Goal: Check status: Check status

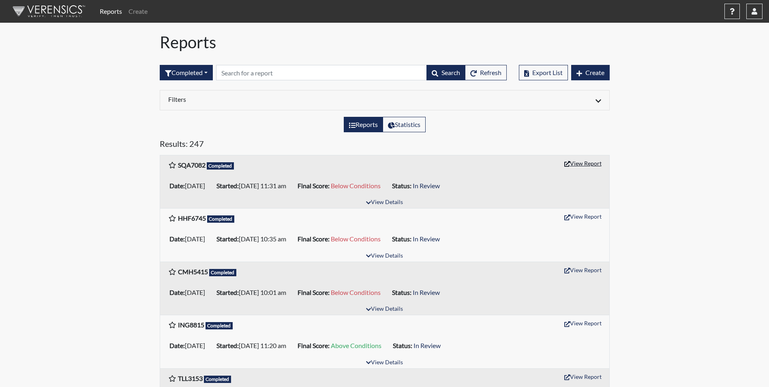
click at [578, 159] on button "View Report" at bounding box center [583, 163] width 45 height 13
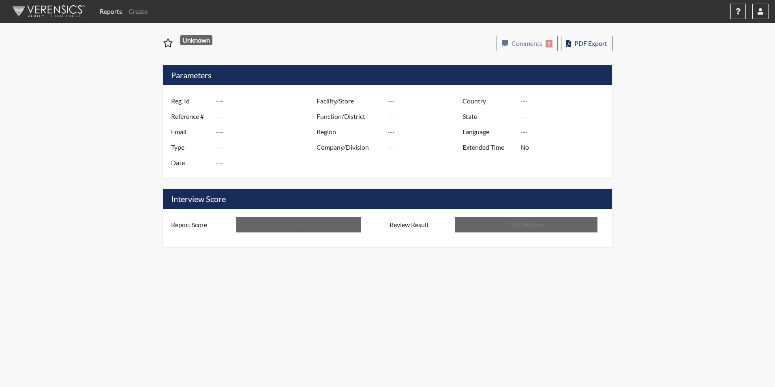
type input "SQA7082"
type input "50760"
type input "---"
type input "Corrections Pre-Employment"
type input "Aug 13, 2025"
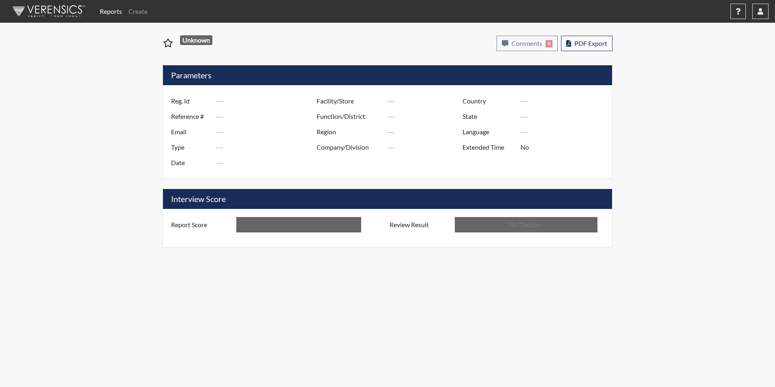
type input "[PERSON_NAME]"
type input "[GEOGRAPHIC_DATA]"
type input "[US_STATE]"
type input "English"
type input "Below Conditions"
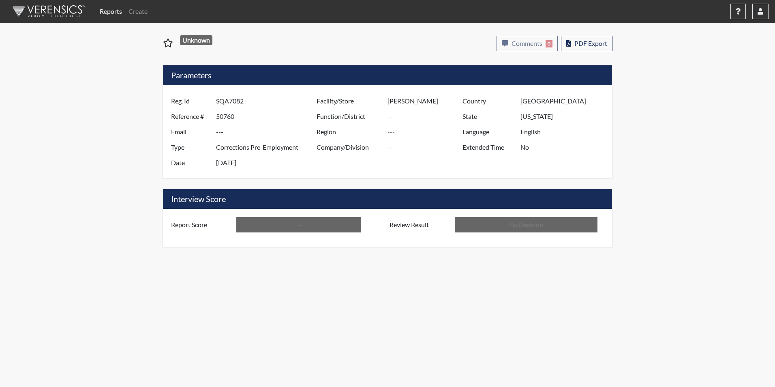
type input "In Review"
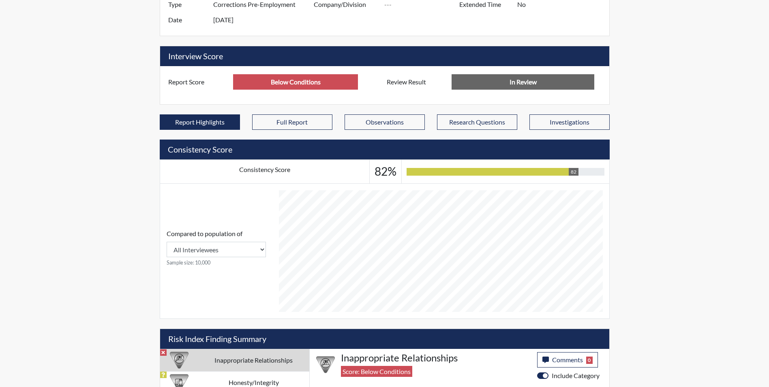
scroll to position [303, 0]
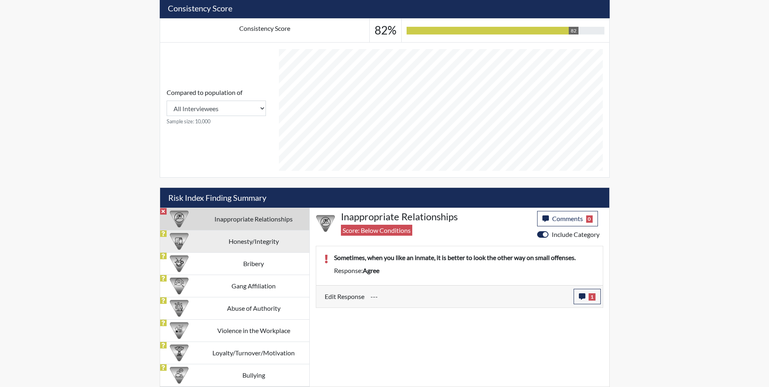
click at [223, 243] on td "Honesty/Integrity" at bounding box center [253, 241] width 111 height 22
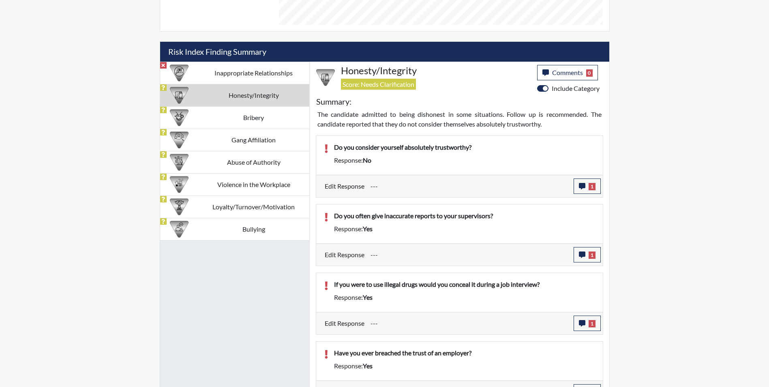
scroll to position [409, 0]
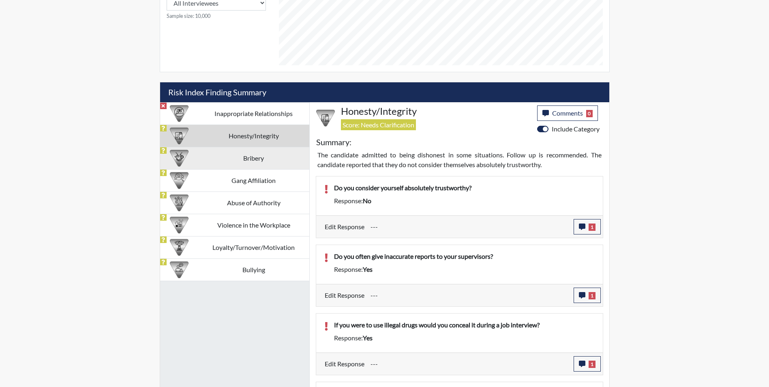
click at [234, 160] on td "Bribery" at bounding box center [253, 158] width 111 height 22
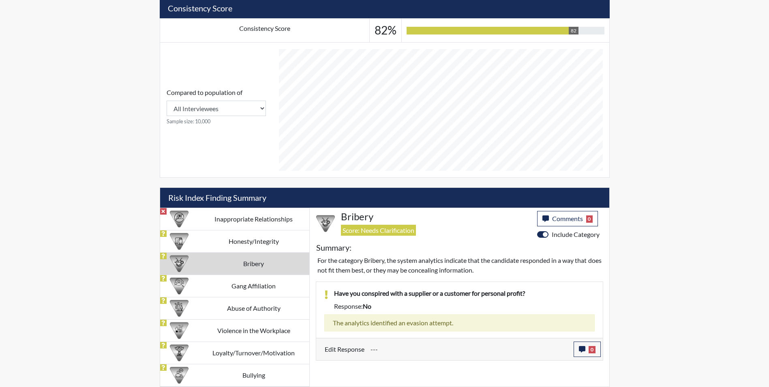
scroll to position [303, 0]
click at [248, 284] on td "Gang Affiliation" at bounding box center [253, 285] width 111 height 22
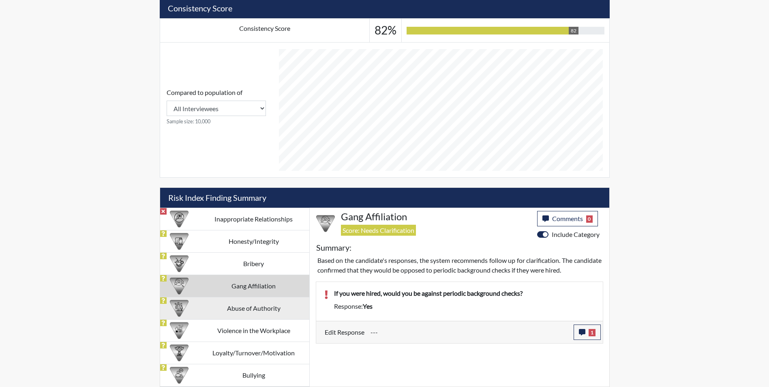
click at [263, 307] on td "Abuse of Authority" at bounding box center [253, 308] width 111 height 22
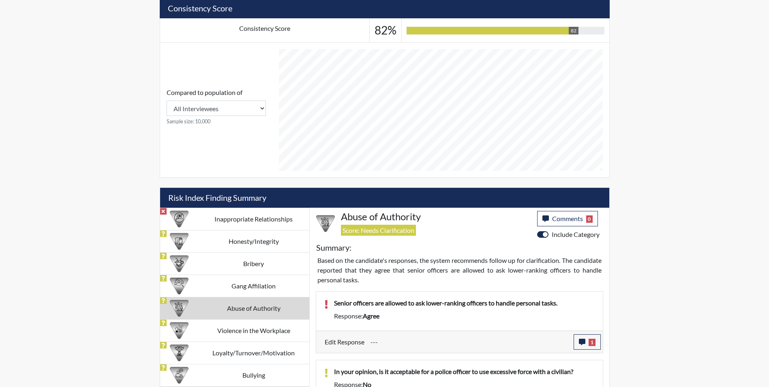
scroll to position [365, 0]
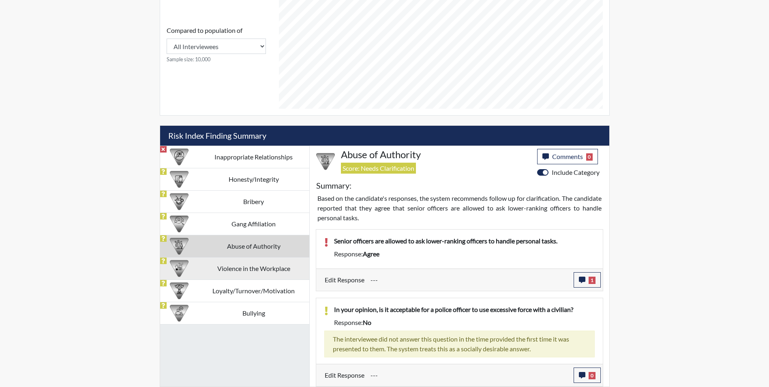
click at [288, 270] on td "Violence in the Workplace" at bounding box center [253, 268] width 111 height 22
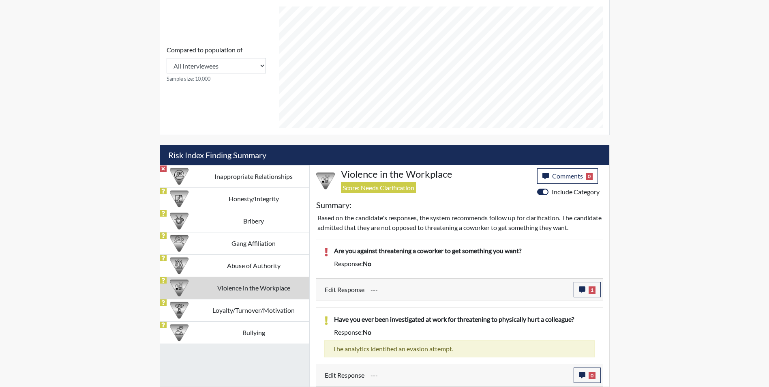
scroll to position [346, 0]
click at [267, 306] on td "Loyalty/Turnover/Motivation" at bounding box center [253, 310] width 111 height 22
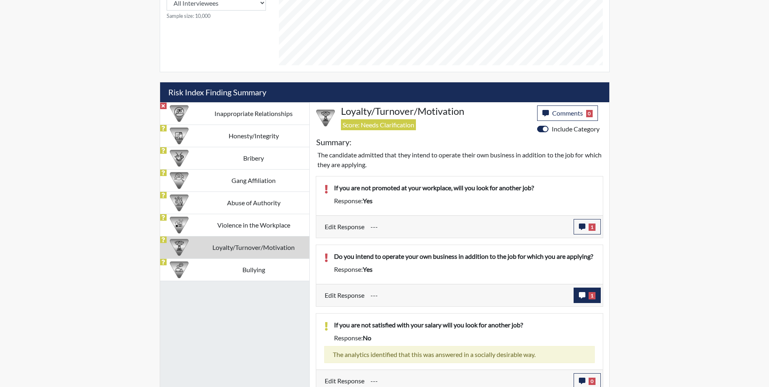
scroll to position [509, 0]
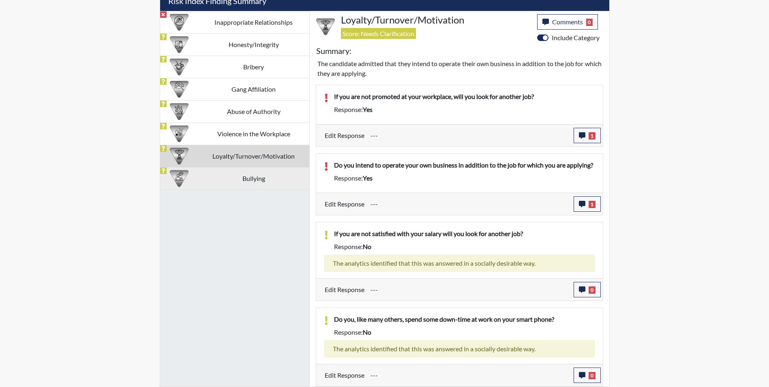
click at [255, 173] on td "Bullying" at bounding box center [253, 178] width 111 height 22
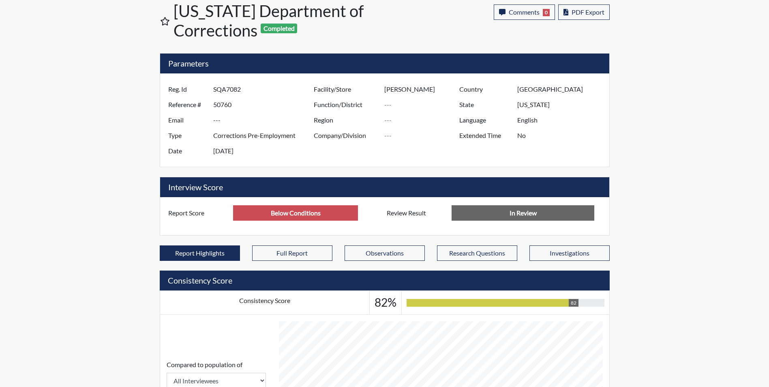
scroll to position [0, 0]
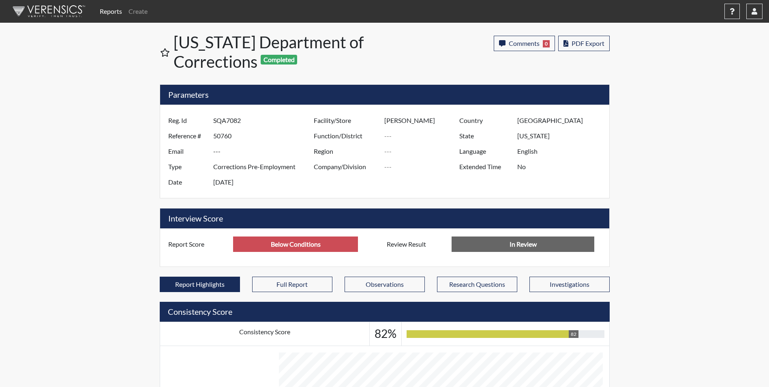
click at [118, 13] on link "Reports" at bounding box center [110, 11] width 29 height 16
